Goal: Register for event/course

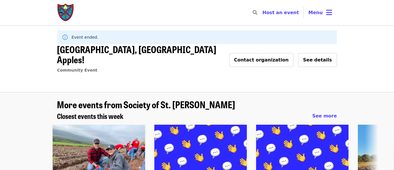
click at [65, 10] on img "Main navigation" at bounding box center [65, 12] width 17 height 18
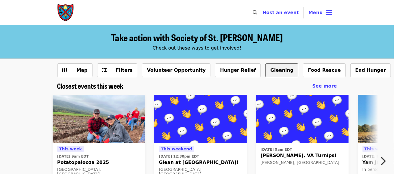
scroll to position [29, 0]
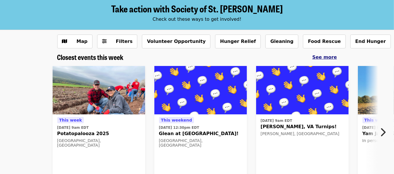
click at [326, 59] on span "See more" at bounding box center [324, 57] width 25 height 5
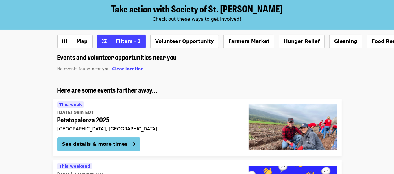
scroll to position [58, 0]
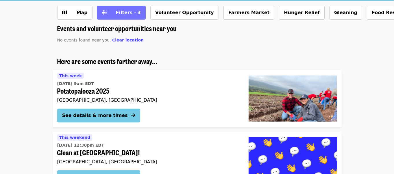
click at [124, 12] on span "Filters · 3" at bounding box center [128, 12] width 25 height 5
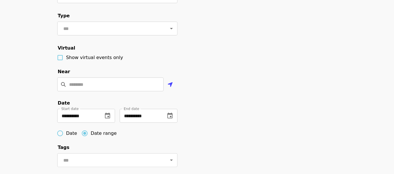
scroll to position [144, 0]
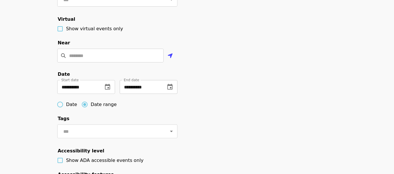
click at [169, 91] on icon "change date" at bounding box center [169, 87] width 7 height 7
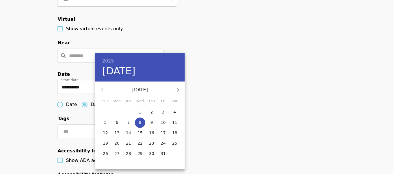
click at [178, 89] on icon "button" at bounding box center [178, 89] width 2 height 3
click at [104, 162] on p "30" at bounding box center [105, 164] width 5 height 6
type input "**********"
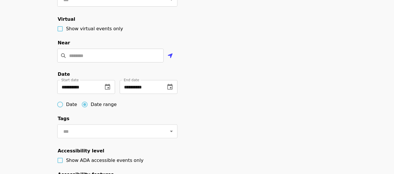
scroll to position [231, 0]
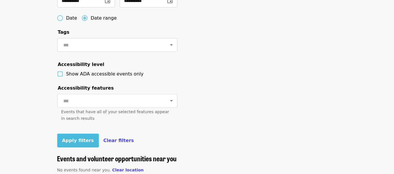
click at [70, 144] on span "Apply filters" at bounding box center [78, 140] width 32 height 5
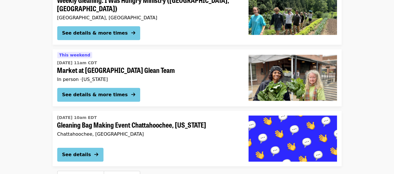
scroll to position [1617, 0]
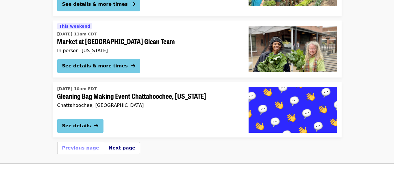
click at [121, 145] on button "Next page" at bounding box center [122, 148] width 27 height 7
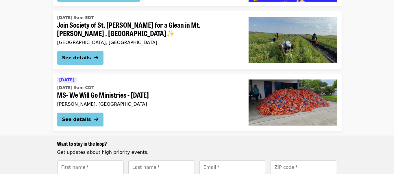
scroll to position [58, 0]
